Goal: Information Seeking & Learning: Compare options

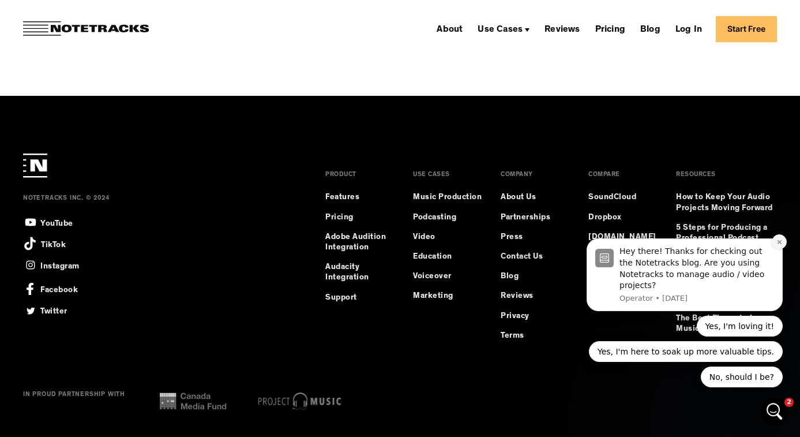
click at [779, 241] on icon "Dismiss notification" at bounding box center [779, 242] width 6 height 6
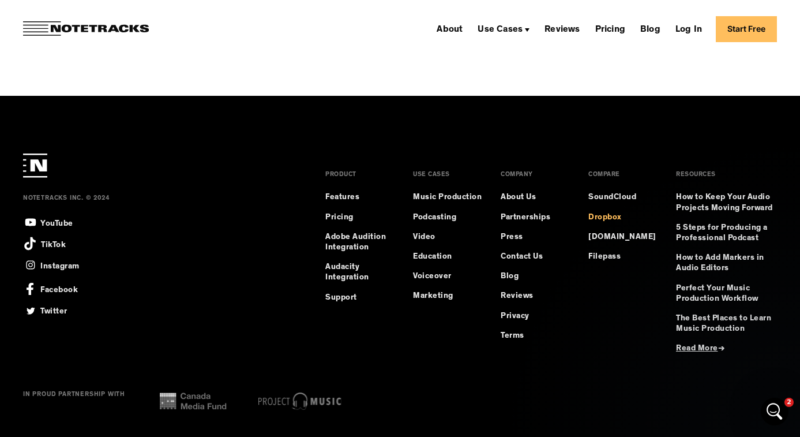
click at [616, 216] on link "Dropbox" at bounding box center [604, 217] width 33 height 10
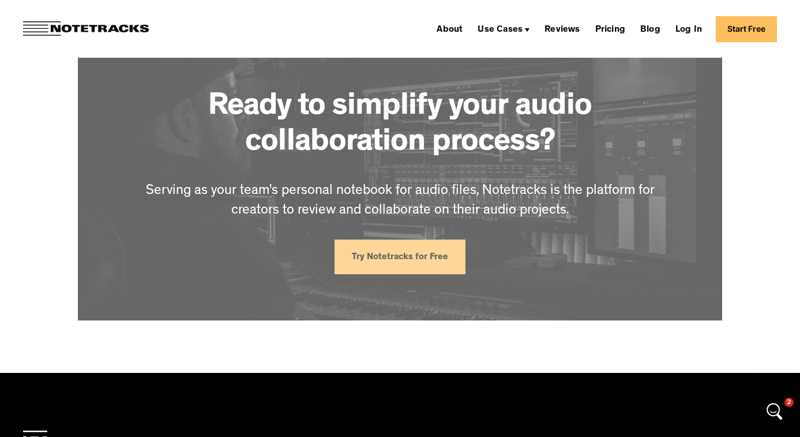
scroll to position [2902, 0]
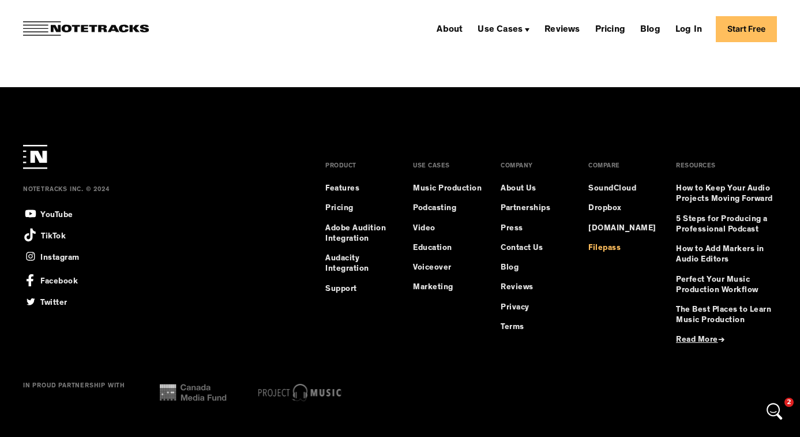
click at [596, 249] on link "Filepass" at bounding box center [604, 248] width 32 height 10
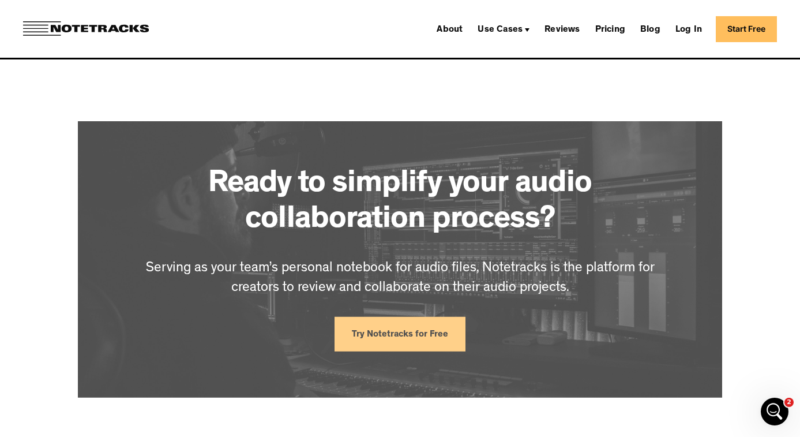
scroll to position [2892, 0]
